Goal: Information Seeking & Learning: Check status

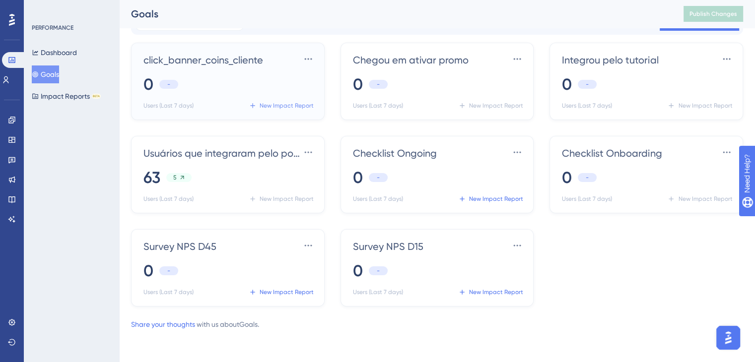
click at [271, 106] on span "New Impact Report" at bounding box center [287, 106] width 54 height 8
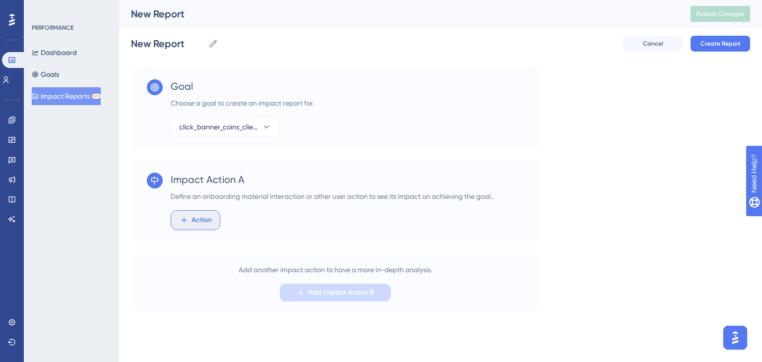
click at [214, 213] on button "Action" at bounding box center [196, 220] width 50 height 20
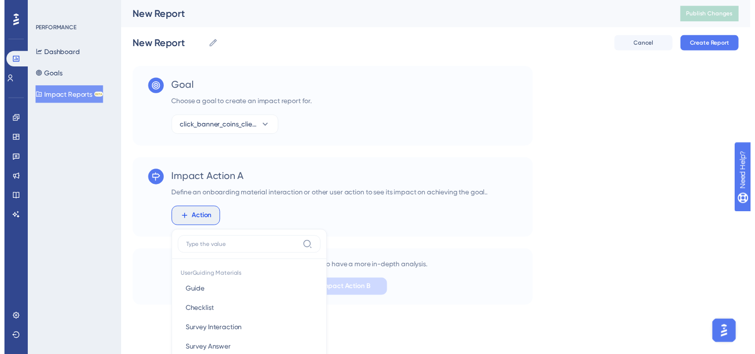
scroll to position [138, 0]
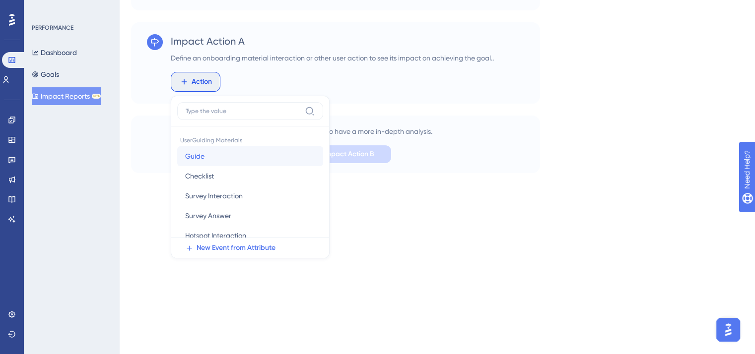
click at [245, 162] on button "Guide Guide" at bounding box center [250, 156] width 146 height 20
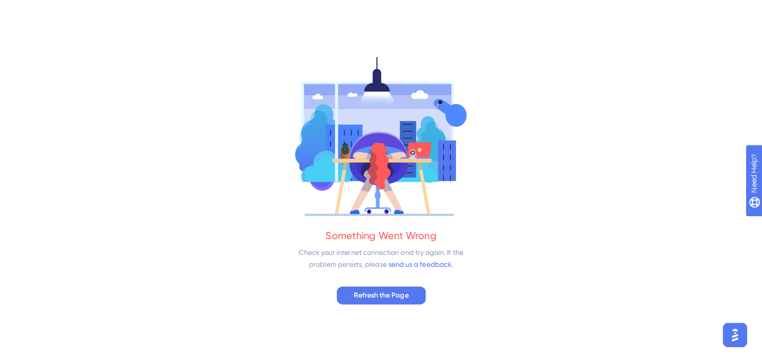
scroll to position [0, 0]
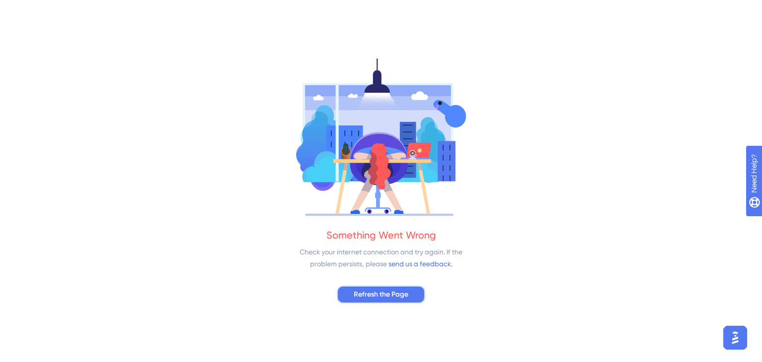
click at [389, 303] on button "Refresh the Page" at bounding box center [381, 295] width 88 height 18
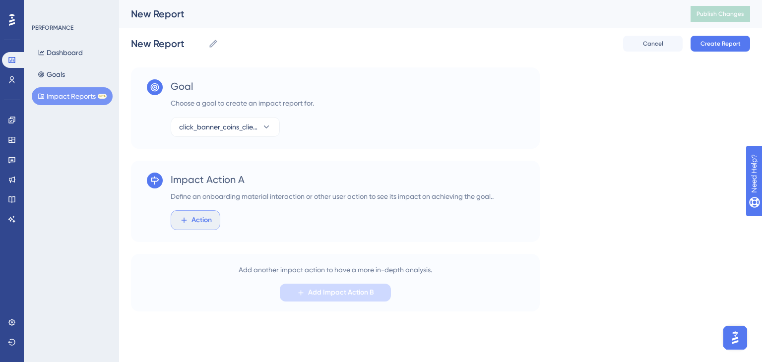
click at [210, 212] on button "Action" at bounding box center [196, 220] width 50 height 20
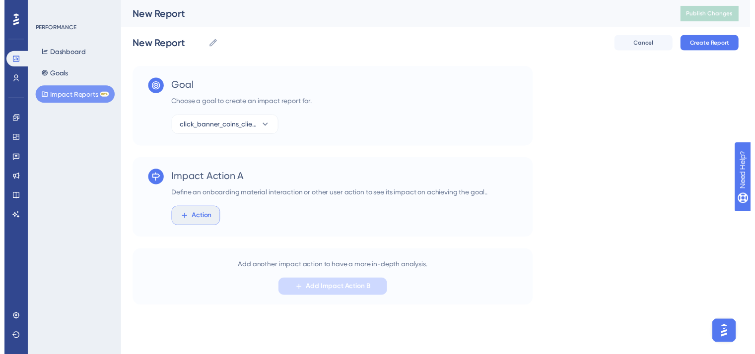
scroll to position [138, 0]
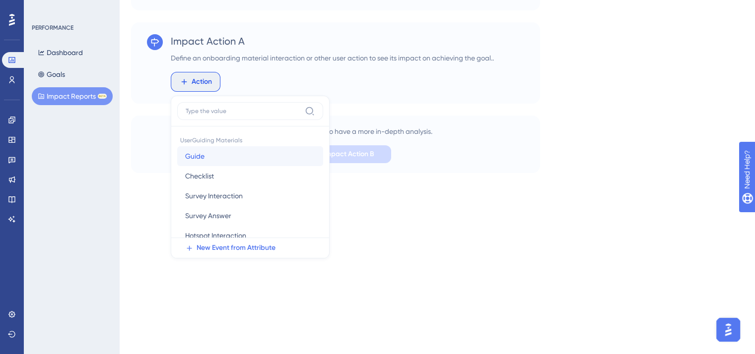
click at [243, 163] on button "Guide Guide" at bounding box center [250, 156] width 146 height 20
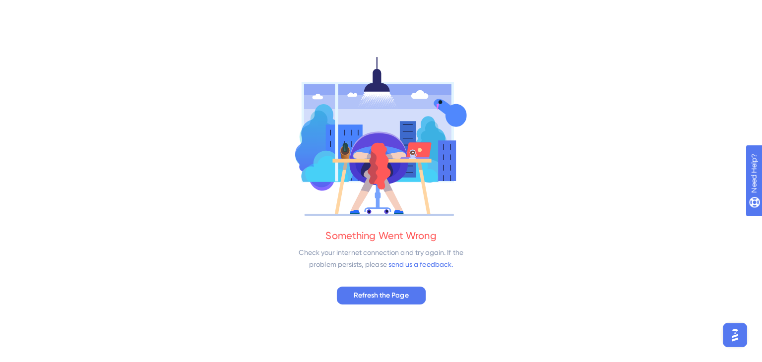
scroll to position [0, 0]
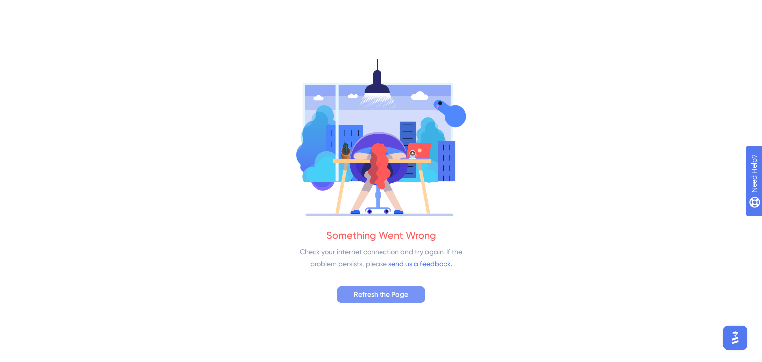
click at [369, 295] on span "Refresh the Page" at bounding box center [381, 295] width 55 height 12
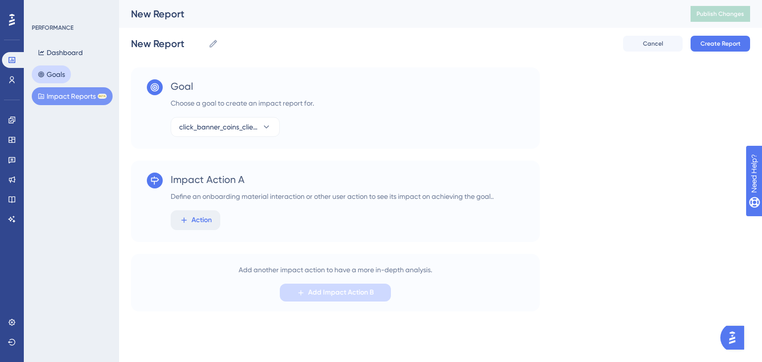
click at [48, 72] on button "Goals" at bounding box center [51, 75] width 39 height 18
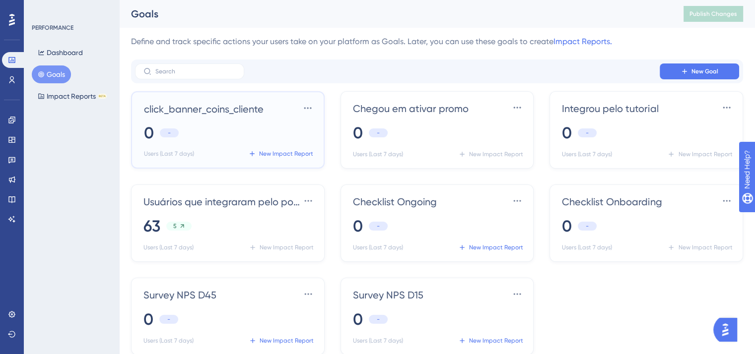
click at [232, 91] on div "click_banner_coins_cliente Settings 0 - Users (Last 7 days) New Impact Report" at bounding box center [228, 129] width 194 height 77
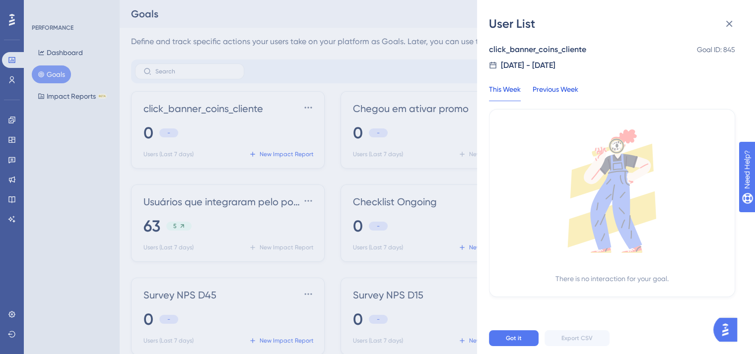
click at [548, 95] on div "Previous Week" at bounding box center [555, 92] width 46 height 18
click at [731, 21] on icon at bounding box center [729, 24] width 6 height 6
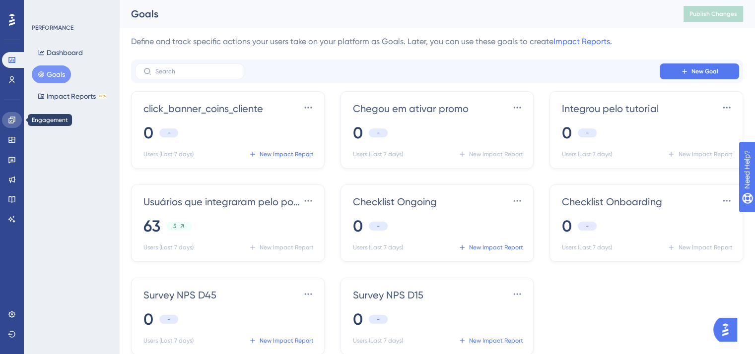
click at [10, 120] on icon at bounding box center [12, 120] width 8 height 8
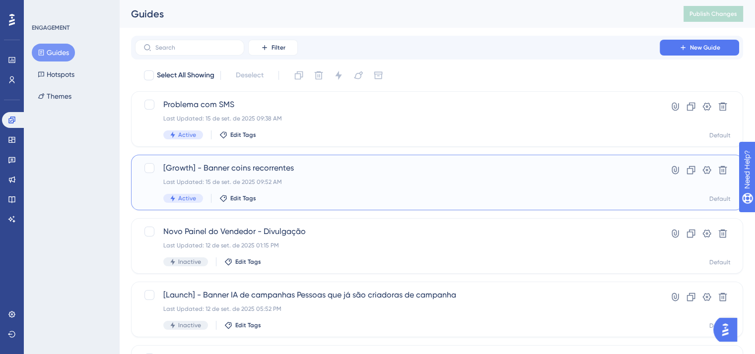
click at [312, 179] on div "Last Updated: 15 de set. de 2025 09:52 AM" at bounding box center [397, 182] width 468 height 8
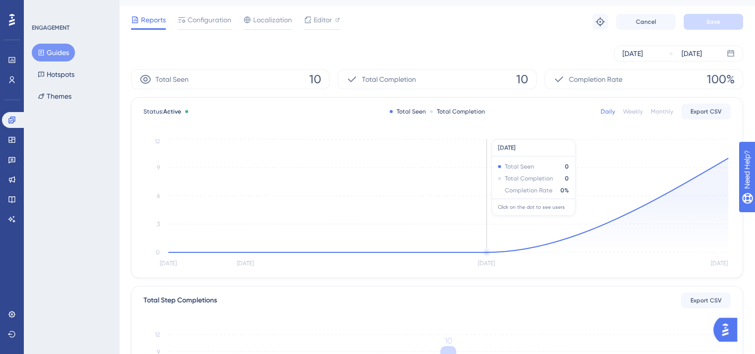
scroll to position [20, 0]
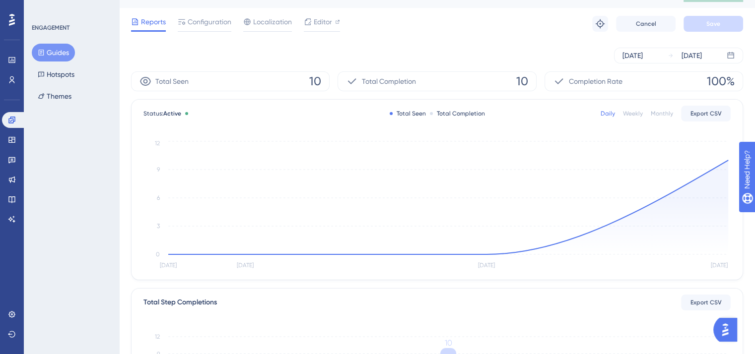
click at [520, 77] on span "10" at bounding box center [522, 81] width 12 height 16
click at [443, 79] on div "Total Completion 10" at bounding box center [436, 81] width 199 height 20
click at [687, 186] on icon at bounding box center [448, 207] width 560 height 94
click at [709, 181] on icon at bounding box center [448, 207] width 560 height 94
click at [696, 118] on button "Export CSV" at bounding box center [706, 114] width 50 height 16
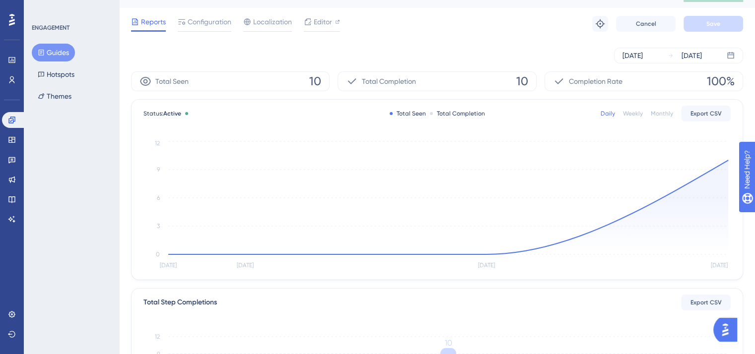
scroll to position [0, 0]
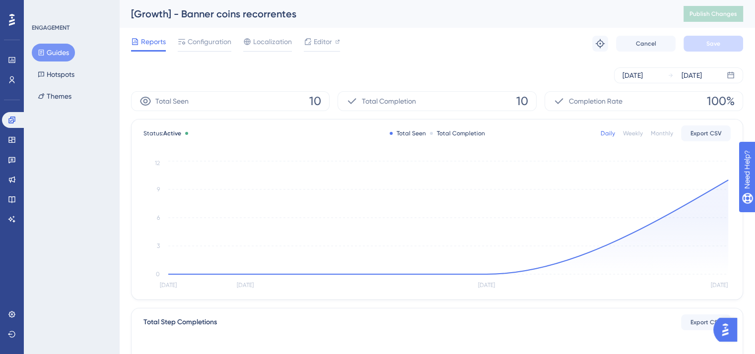
click at [317, 100] on span "10" at bounding box center [315, 101] width 12 height 16
click at [520, 99] on span "10" at bounding box center [522, 101] width 12 height 16
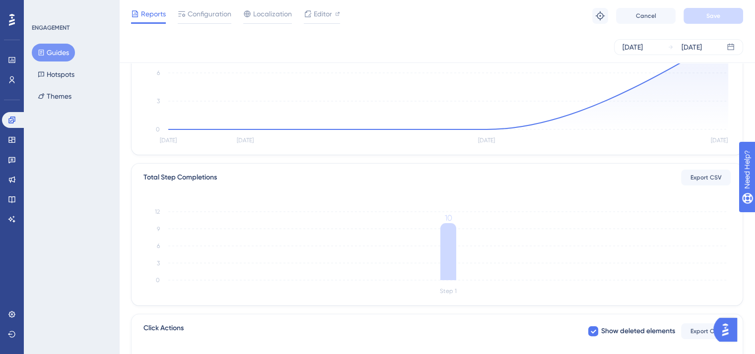
scroll to position [158, 0]
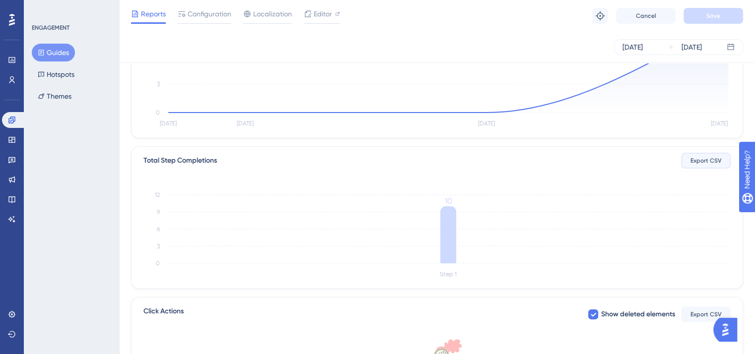
click at [696, 161] on span "Export CSV" at bounding box center [705, 161] width 31 height 8
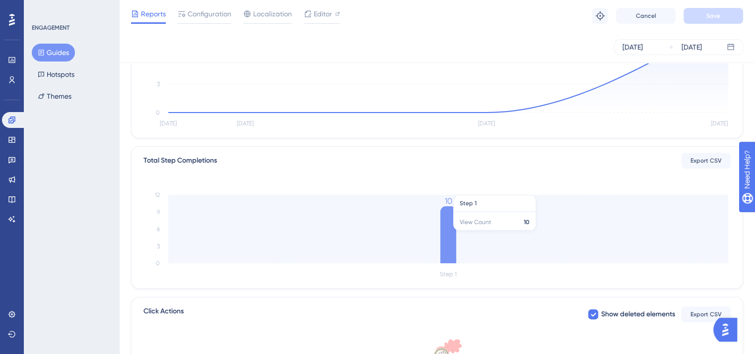
click at [449, 230] on icon at bounding box center [448, 234] width 16 height 57
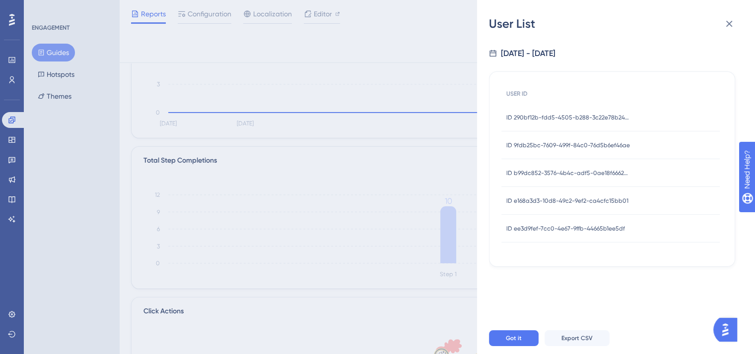
scroll to position [278, 0]
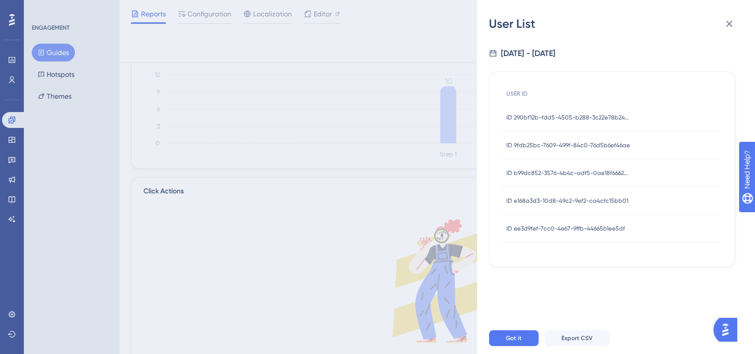
click at [578, 227] on span "ID ee3d9fef-7cc0-4e67-9ffb-44665b1ee5df" at bounding box center [565, 229] width 119 height 8
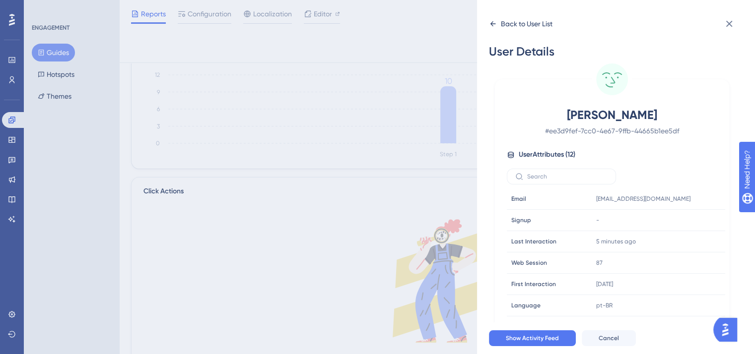
click at [492, 27] on icon at bounding box center [493, 24] width 8 height 8
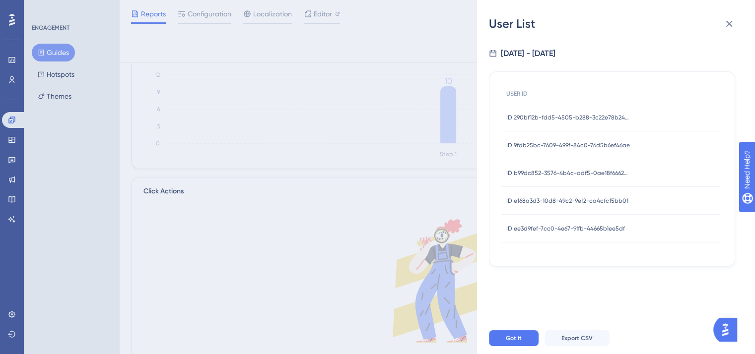
click at [542, 203] on span "ID e168a3d3-10d8-49c2-9ef2-ca4cfc15bb01" at bounding box center [567, 201] width 122 height 8
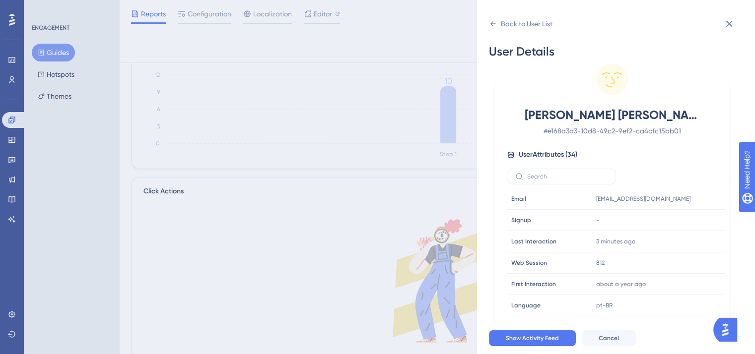
click at [542, 203] on div "Email Email" at bounding box center [540, 199] width 67 height 20
click at [489, 35] on div "User Details Julia Rodrigues Fabricio # e168a3d3-10d8-49c2-9ef2-ca4cfc15bb01 Us…" at bounding box center [620, 177] width 262 height 291
click at [498, 28] on div "Back to User List" at bounding box center [521, 24] width 64 height 16
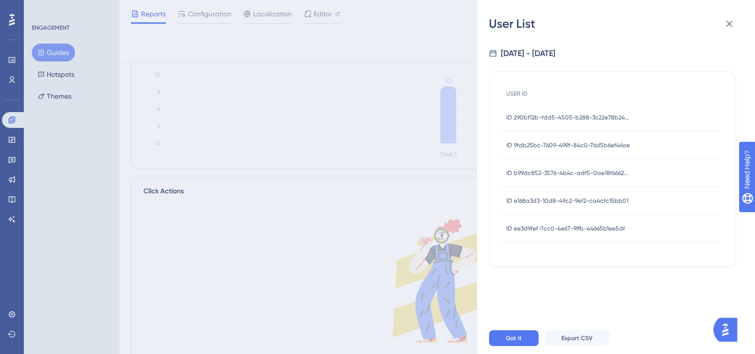
click at [546, 169] on span "ID b99dc852-3576-4b4c-adf5-0ae18f66625d" at bounding box center [568, 173] width 124 height 8
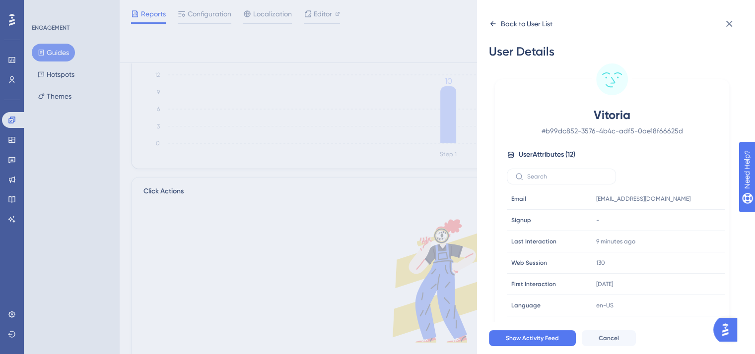
click at [493, 26] on icon at bounding box center [493, 24] width 8 height 8
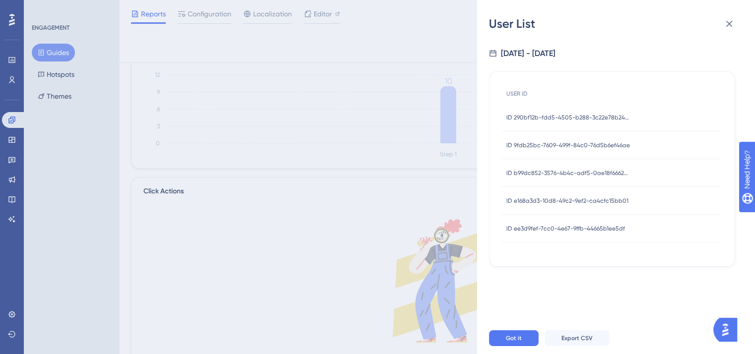
click at [543, 141] on span "ID 9fdb25bc-7609-499f-84c0-76d5b6ef46ae" at bounding box center [568, 145] width 124 height 8
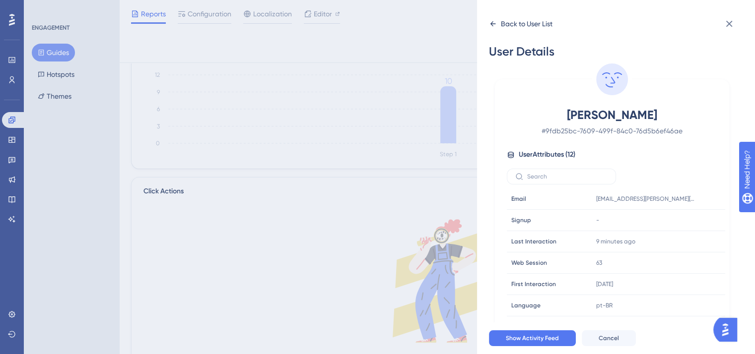
click at [490, 24] on icon at bounding box center [492, 23] width 5 height 5
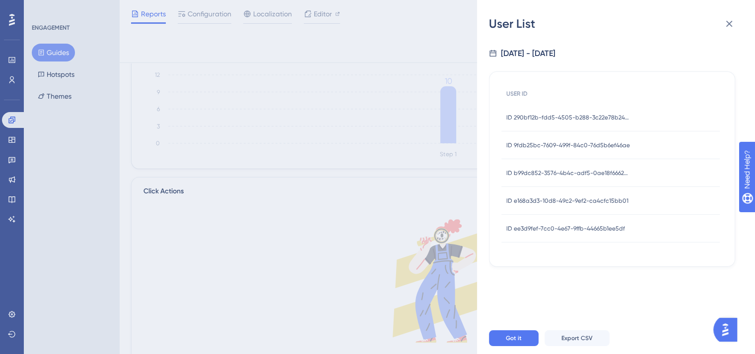
click at [526, 119] on span "ID 290bf12b-fdd5-4505-b288-3c22e78b24de" at bounding box center [568, 118] width 124 height 8
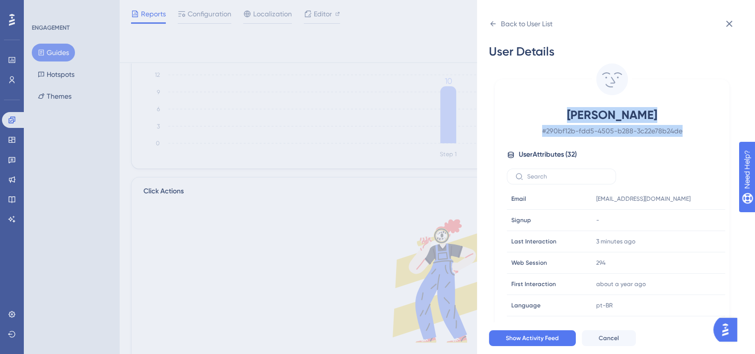
drag, startPoint x: 578, startPoint y: 118, endPoint x: 707, endPoint y: 125, distance: 128.7
click at [707, 125] on div "Betty Brand # 290bf12b-fdd5-4505-b288-3c22e78b24de" at bounding box center [612, 122] width 210 height 30
click at [679, 136] on span "# 290bf12b-fdd5-4505-b288-3c22e78b24de" at bounding box center [612, 131] width 175 height 12
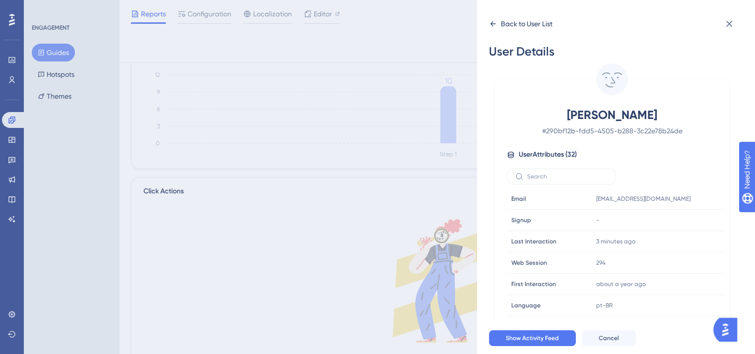
click at [500, 28] on div "Back to User List" at bounding box center [521, 24] width 64 height 16
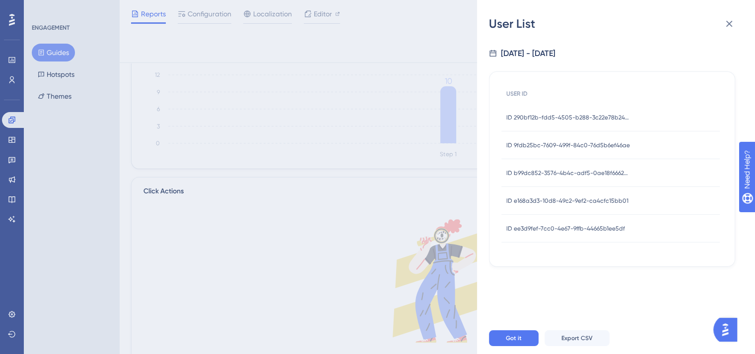
click at [554, 139] on div "ID 9fdb25bc-7609-499f-84c0-76d5b6ef46ae ID 9fdb25bc-7609-499f-84c0-76d5b6ef46ae" at bounding box center [568, 146] width 124 height 28
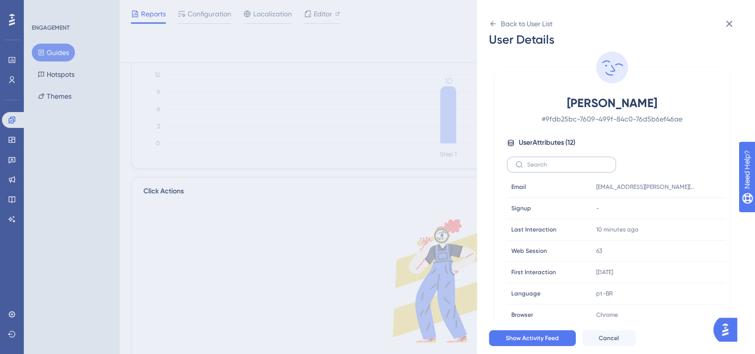
scroll to position [0, 0]
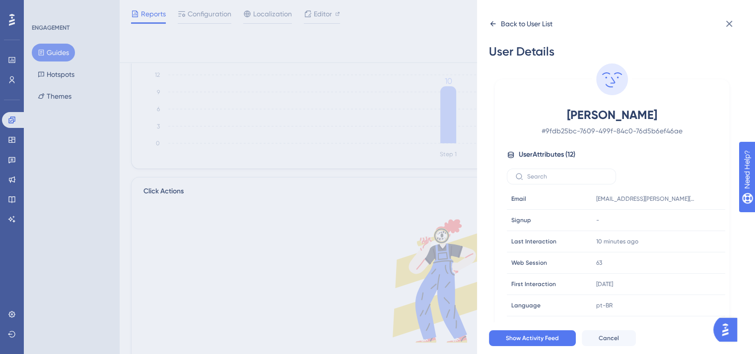
click at [494, 28] on div "Back to User List" at bounding box center [521, 24] width 64 height 16
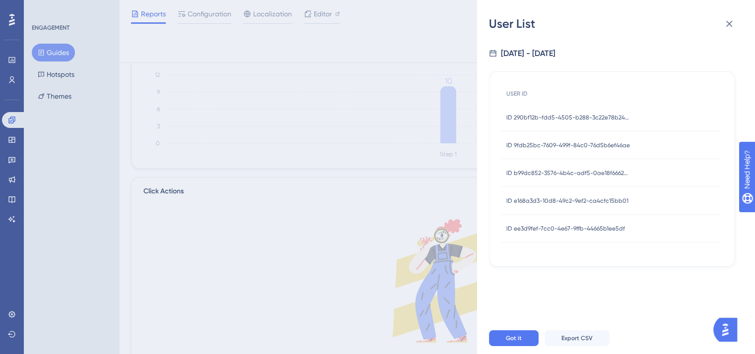
click at [553, 175] on span "ID b99dc852-3576-4b4c-adf5-0ae18f66625d" at bounding box center [568, 173] width 124 height 8
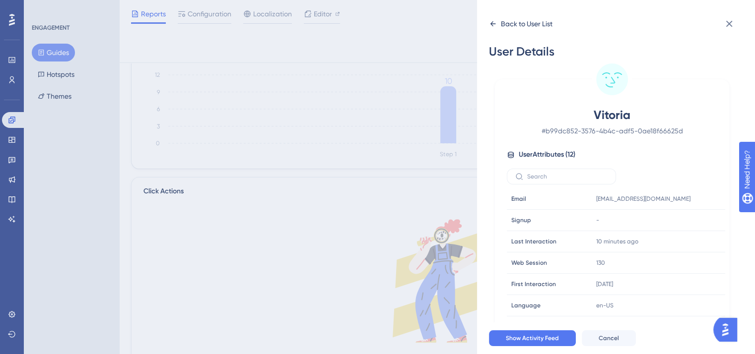
click at [502, 20] on div "Back to User List" at bounding box center [527, 24] width 52 height 12
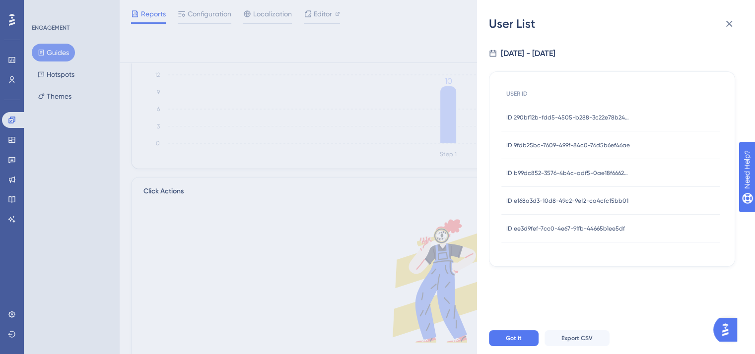
click at [550, 201] on span "ID e168a3d3-10d8-49c2-9ef2-ca4cfc15bb01" at bounding box center [567, 201] width 122 height 8
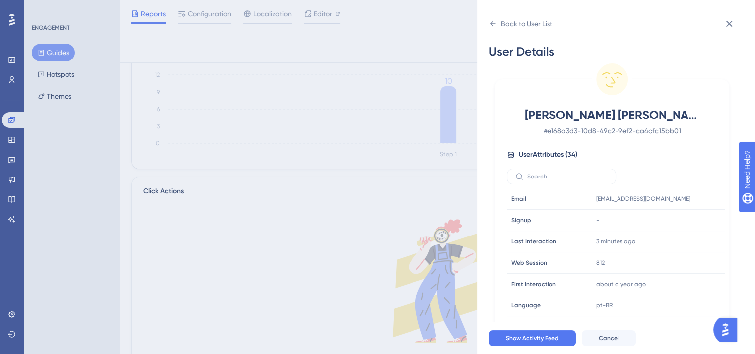
click at [521, 32] on div "User Details Julia Rodrigues Fabricio # e168a3d3-10d8-49c2-9ef2-ca4cfc15bb01 Us…" at bounding box center [620, 177] width 262 height 291
click at [521, 26] on div "Back to User List" at bounding box center [527, 24] width 52 height 12
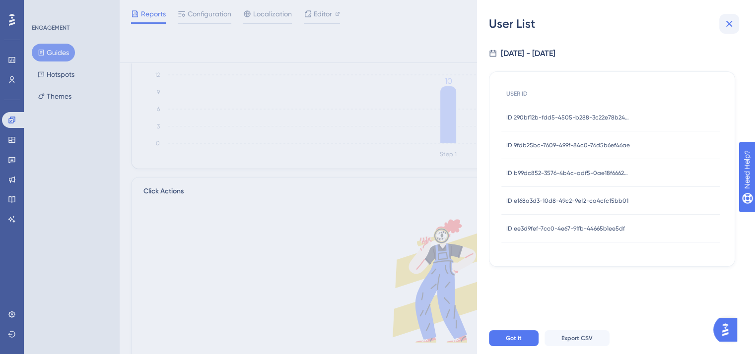
click at [727, 21] on icon at bounding box center [729, 24] width 6 height 6
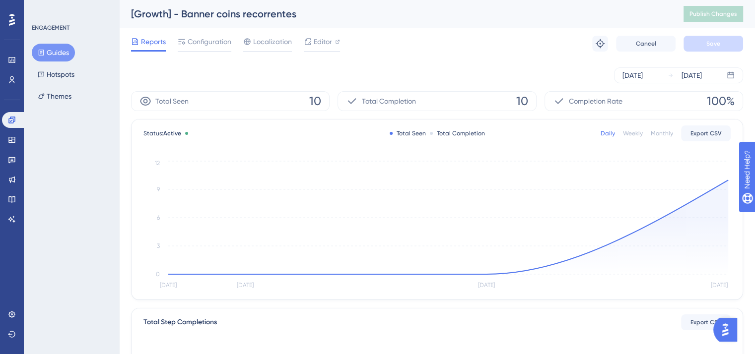
click at [60, 49] on button "Guides" at bounding box center [53, 53] width 43 height 18
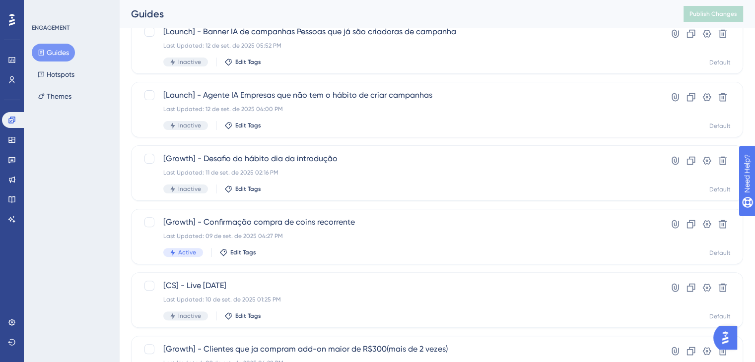
scroll to position [264, 0]
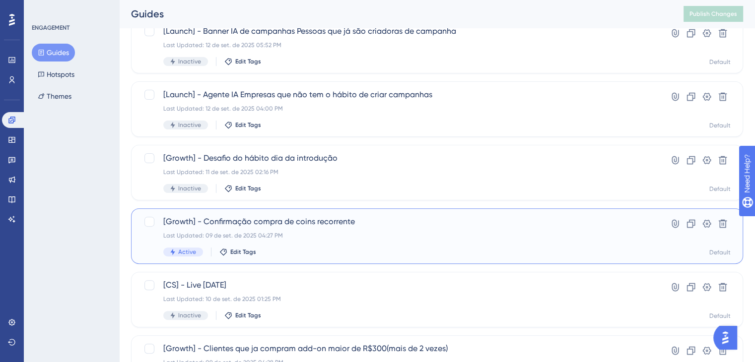
click at [328, 218] on span "[Growth] - Confirmação compra de coins recorrente" at bounding box center [397, 222] width 468 height 12
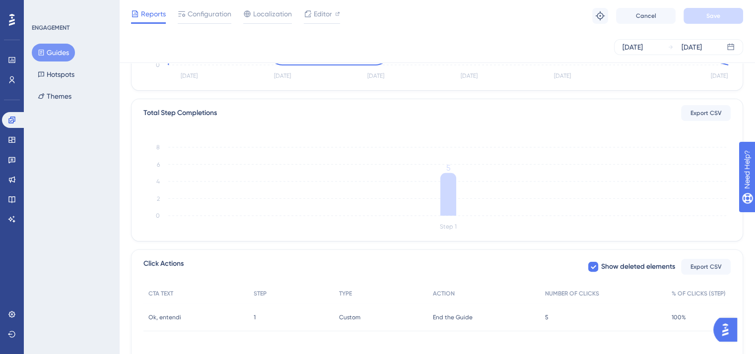
scroll to position [206, 0]
click at [547, 318] on span "5" at bounding box center [546, 317] width 3 height 8
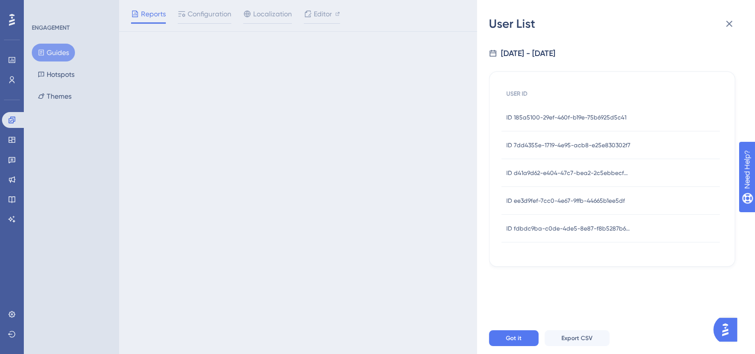
scroll to position [0, 0]
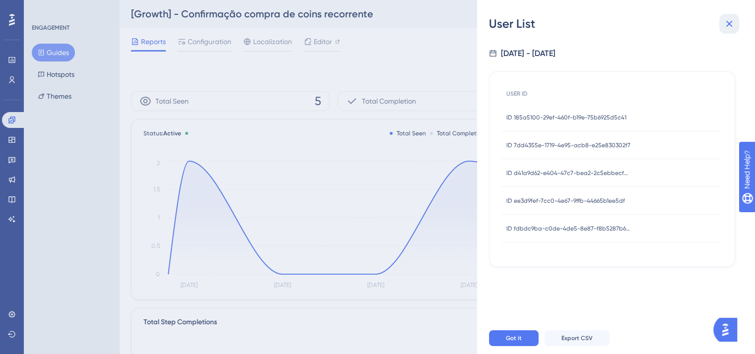
click at [725, 24] on icon at bounding box center [729, 24] width 12 height 12
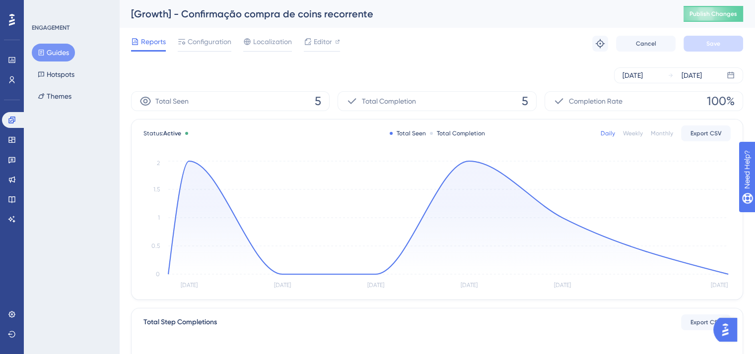
click at [58, 56] on button "Guides" at bounding box center [53, 53] width 43 height 18
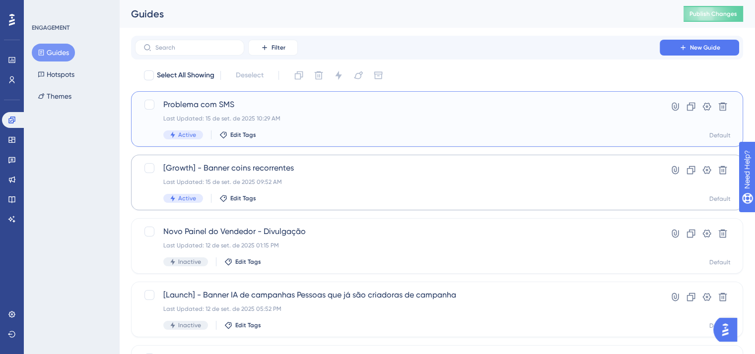
drag, startPoint x: 383, startPoint y: 120, endPoint x: 336, endPoint y: 176, distance: 73.3
click at [336, 176] on div "[Growth] - Banner coins recorrentes Last Updated: 15 de set. de 2025 09:52 AM A…" at bounding box center [397, 182] width 468 height 41
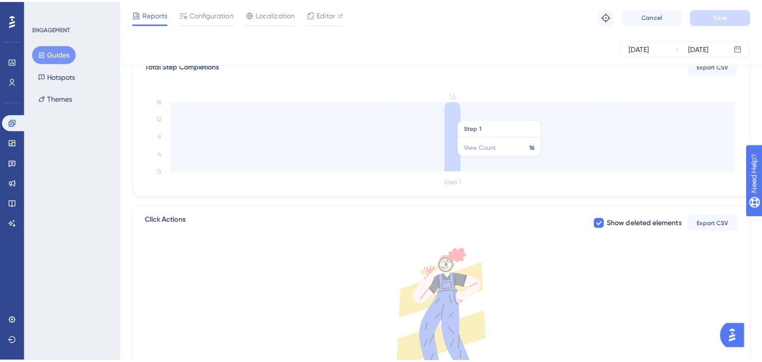
scroll to position [283, 0]
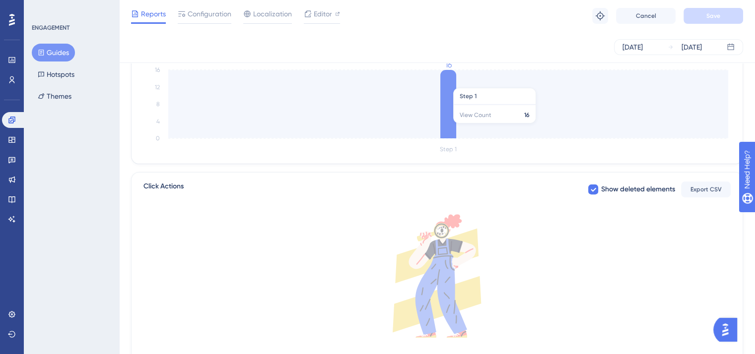
click at [552, 128] on icon "Step 1 0 4 8 12 16 16" at bounding box center [436, 108] width 587 height 95
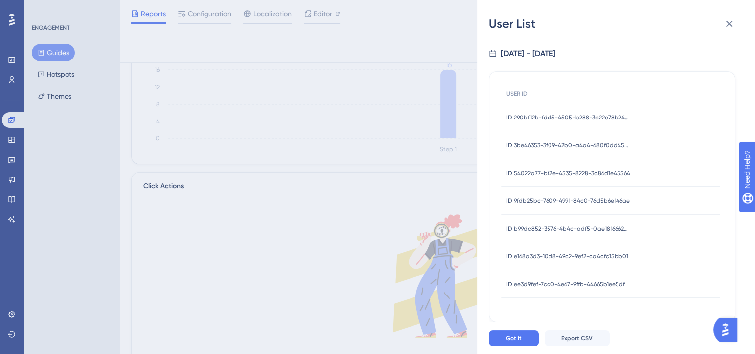
click at [552, 118] on span "ID 290bf12b-fdd5-4505-b288-3c22e78b24de" at bounding box center [568, 118] width 124 height 8
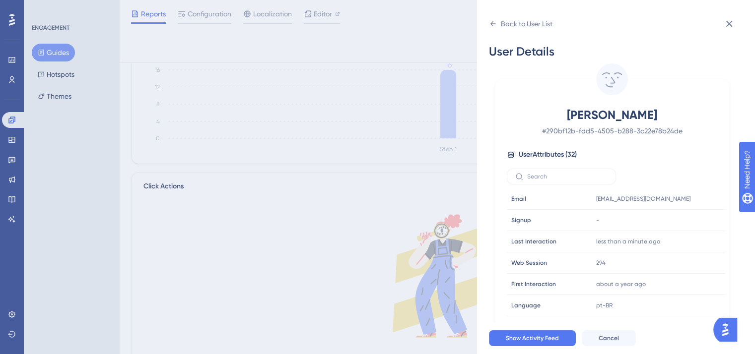
click at [558, 114] on span "Betty Brand" at bounding box center [612, 115] width 175 height 16
click at [490, 18] on div "Back to User List" at bounding box center [521, 24] width 64 height 16
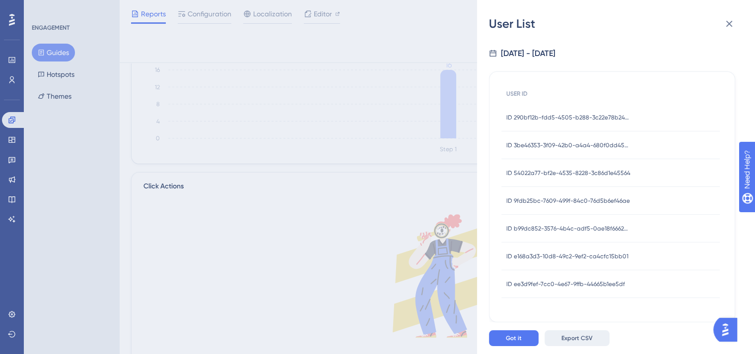
click at [597, 344] on button "Export CSV" at bounding box center [576, 339] width 65 height 16
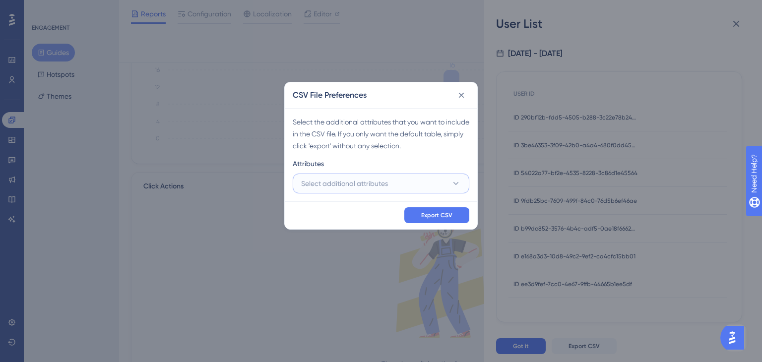
click at [395, 181] on button "Select additional attributes" at bounding box center [381, 184] width 177 height 20
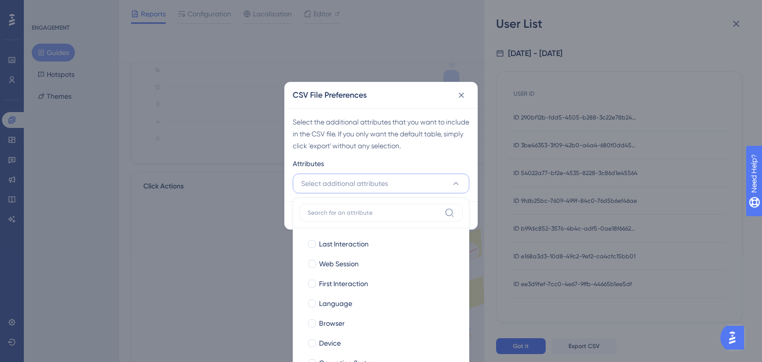
scroll to position [325, 0]
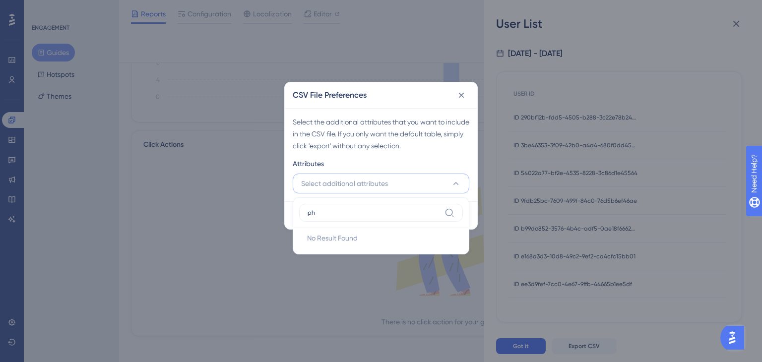
type input "p"
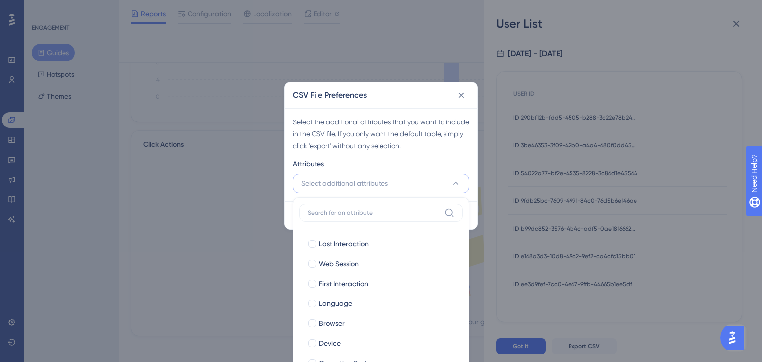
type input "c"
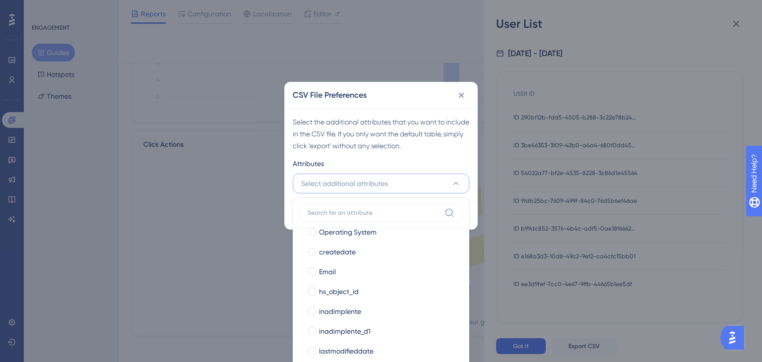
scroll to position [137, 0]
